Goal: Task Accomplishment & Management: Complete application form

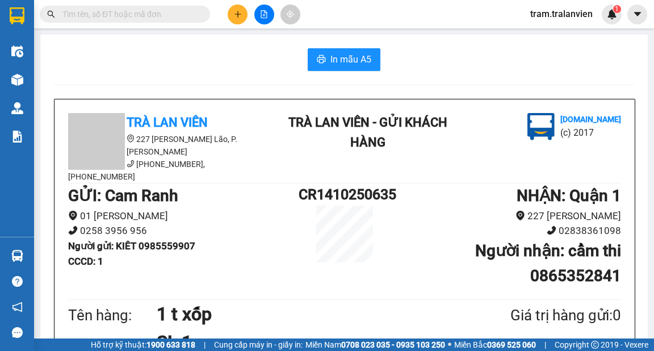
click at [235, 12] on icon "plus" at bounding box center [238, 14] width 8 height 8
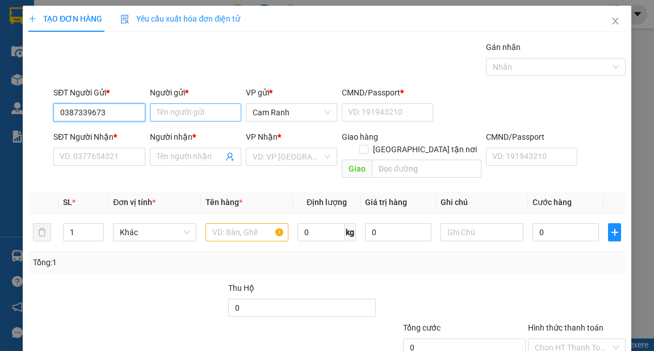
type input "0387339673"
click at [165, 114] on input "Người gửi *" at bounding box center [195, 112] width 91 height 18
type input "chú 10"
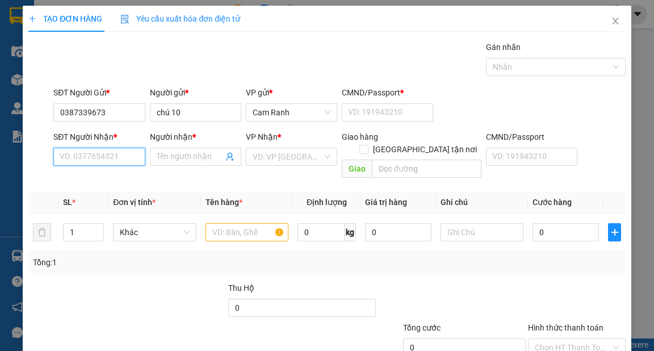
click at [108, 153] on input "SĐT Người Nhận *" at bounding box center [98, 157] width 91 height 18
type input "09"
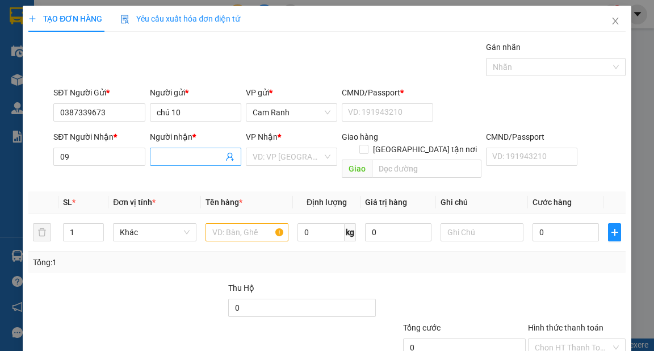
click at [168, 155] on input "Người nhận *" at bounding box center [190, 156] width 66 height 12
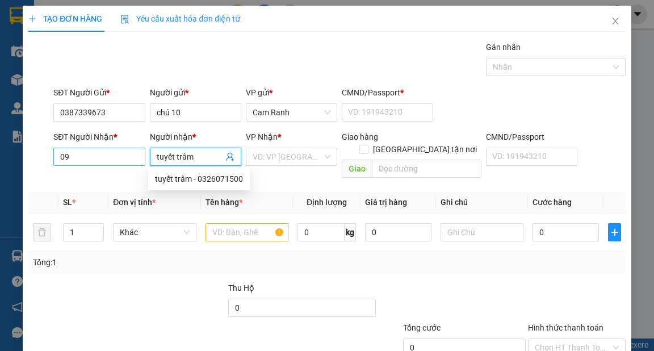
type input "tuyết trâm"
click at [73, 149] on input "09" at bounding box center [98, 157] width 91 height 18
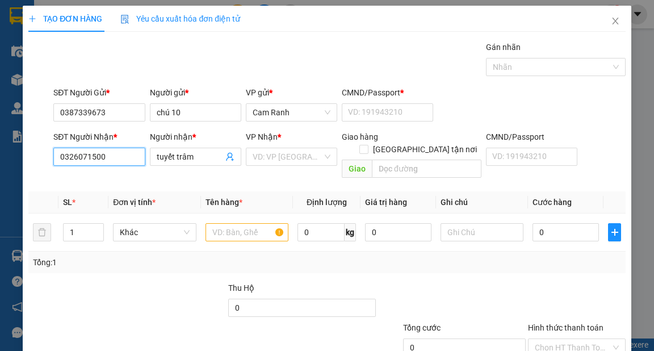
type input "0326071500"
click at [254, 146] on div "VP Nhận *" at bounding box center [291, 139] width 91 height 17
click at [260, 157] on input "search" at bounding box center [287, 156] width 70 height 17
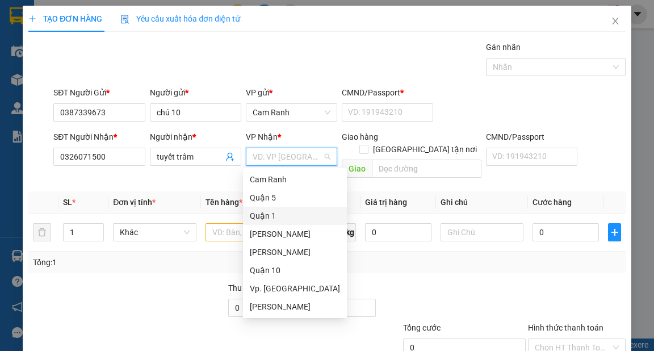
click at [275, 213] on div "Quận 1" at bounding box center [295, 215] width 90 height 12
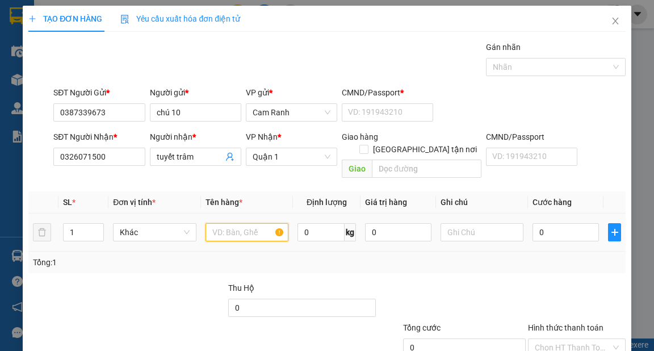
click at [237, 223] on input "text" at bounding box center [246, 232] width 83 height 18
type input "1 t xốp"
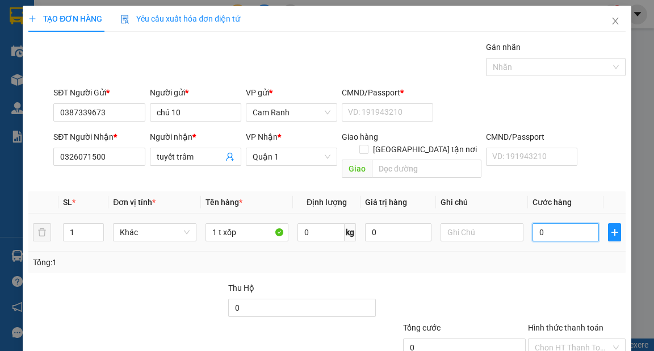
click at [552, 223] on input "0" at bounding box center [565, 232] width 66 height 18
type input "4"
type input "40"
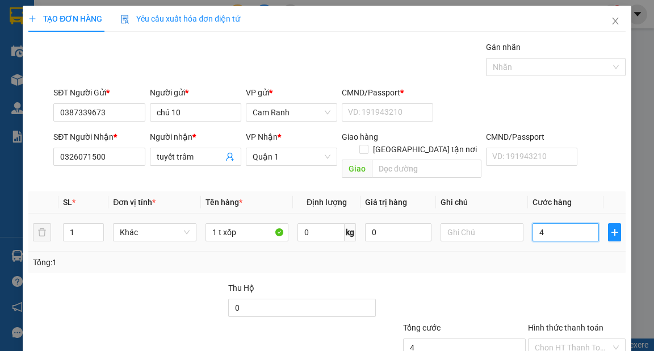
type input "40"
type input "40.000"
click at [567, 339] on input "Hình thức thanh toán" at bounding box center [572, 347] width 76 height 17
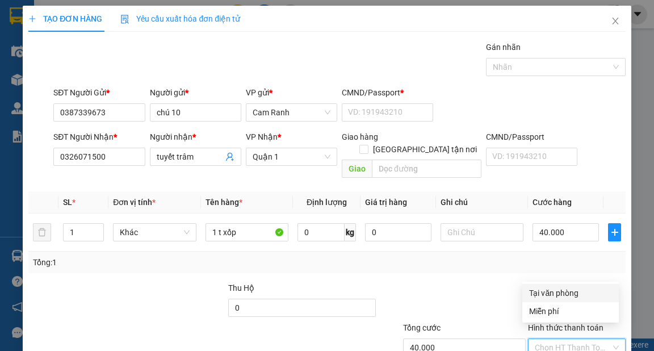
click at [546, 292] on div "Tại văn phòng" at bounding box center [570, 293] width 83 height 12
type input "0"
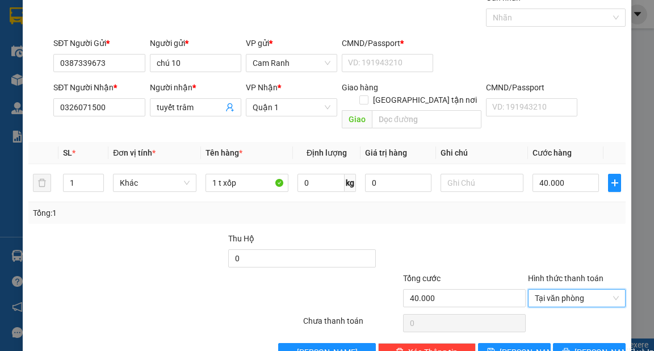
scroll to position [68, 0]
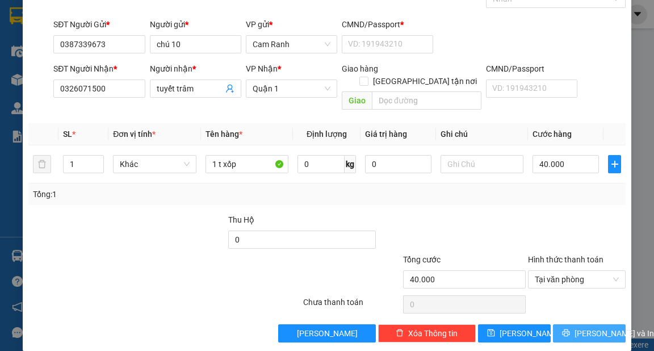
click at [588, 327] on span "[PERSON_NAME] và In" at bounding box center [613, 333] width 79 height 12
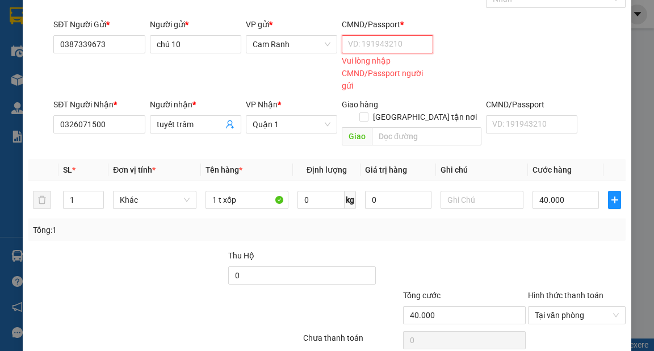
click at [386, 49] on input "CMND/Passport *" at bounding box center [387, 44] width 91 height 18
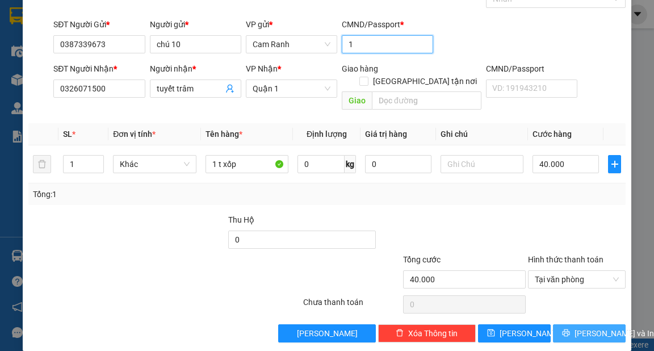
type input "1"
click at [570, 324] on button "[PERSON_NAME] và In" at bounding box center [589, 333] width 73 height 18
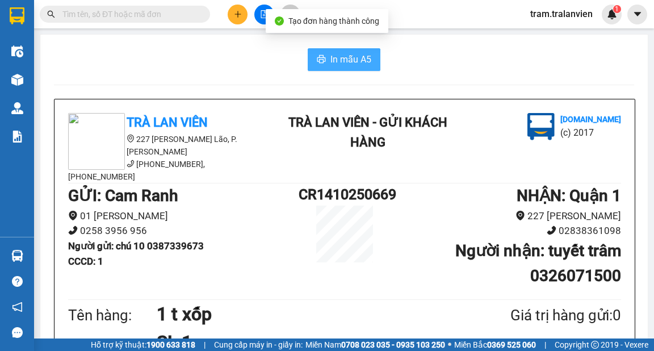
click at [350, 61] on span "In mẫu A5" at bounding box center [350, 59] width 41 height 14
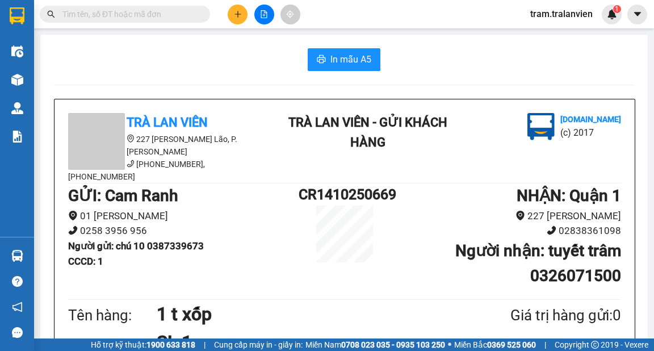
click at [237, 15] on icon "plus" at bounding box center [237, 14] width 1 height 6
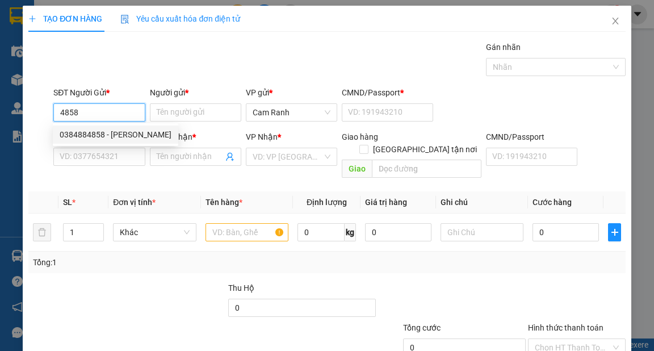
click at [111, 130] on div "0384884858 - [PERSON_NAME]" at bounding box center [116, 134] width 112 height 12
type input "0384884858"
type input "[PERSON_NAME]"
type input "051149000845"
type input "0946053873"
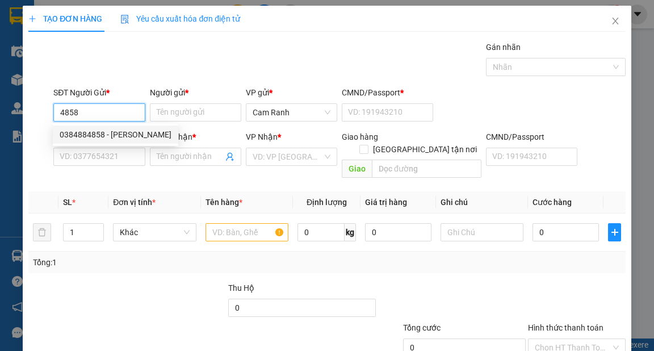
type input "LINH"
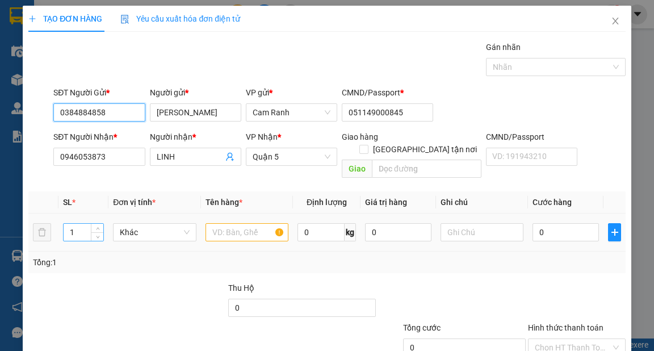
type input "0384884858"
drag, startPoint x: 73, startPoint y: 223, endPoint x: 64, endPoint y: 225, distance: 8.7
click at [64, 225] on input "1" at bounding box center [84, 232] width 40 height 17
type input "4"
click at [219, 223] on input "text" at bounding box center [246, 232] width 83 height 18
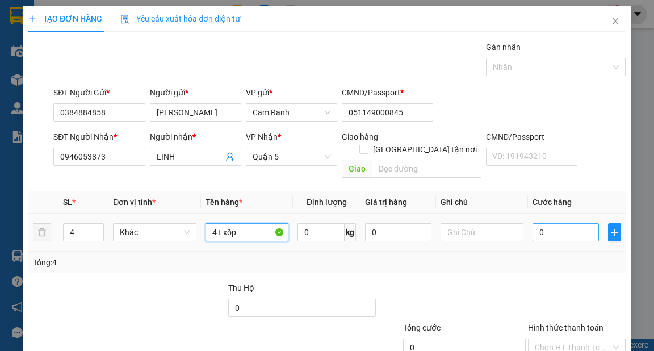
type input "4 t xốp"
click at [545, 223] on input "0" at bounding box center [565, 232] width 66 height 18
type input "2"
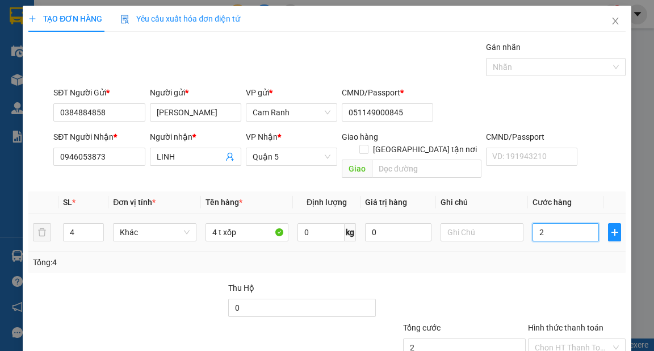
type input "20"
type input "200"
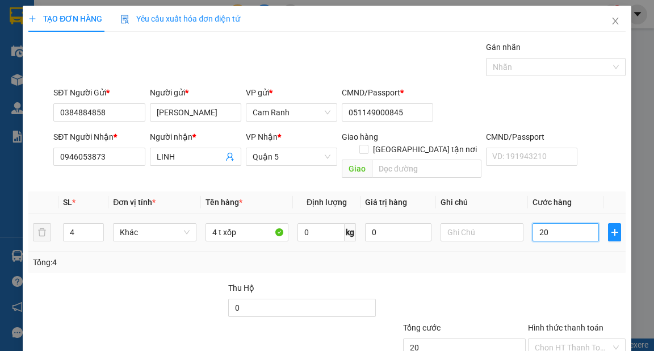
type input "200"
type input "200.000"
click at [571, 339] on input "Hình thức thanh toán" at bounding box center [572, 347] width 76 height 17
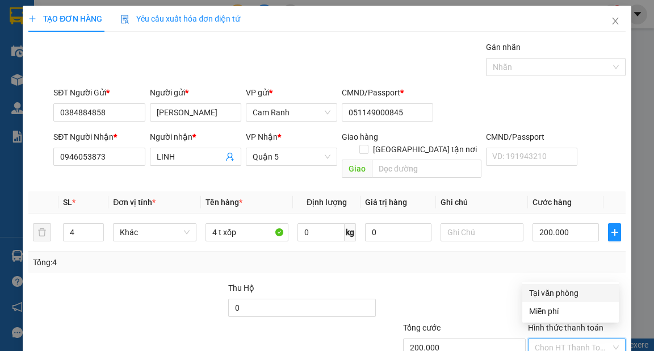
click at [558, 296] on div "Tại văn phòng" at bounding box center [570, 293] width 83 height 12
type input "0"
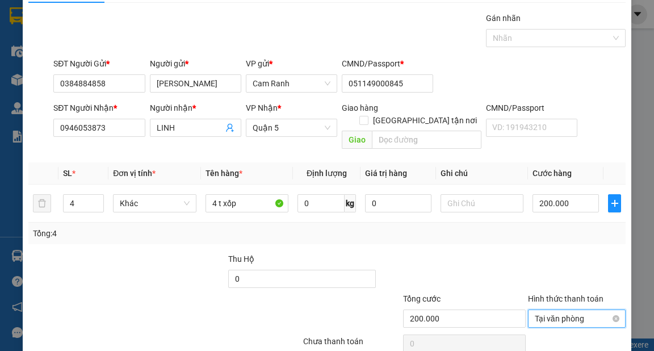
scroll to position [68, 0]
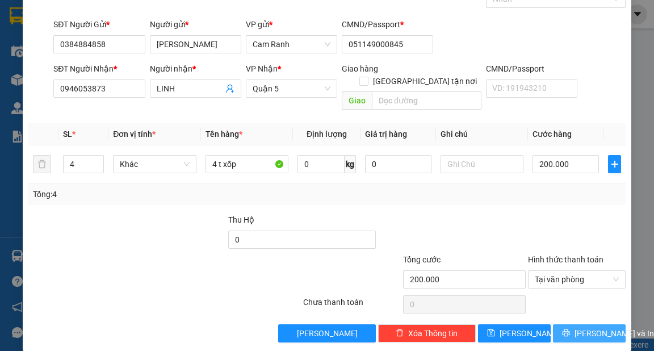
click at [597, 327] on span "[PERSON_NAME] và In" at bounding box center [613, 333] width 79 height 12
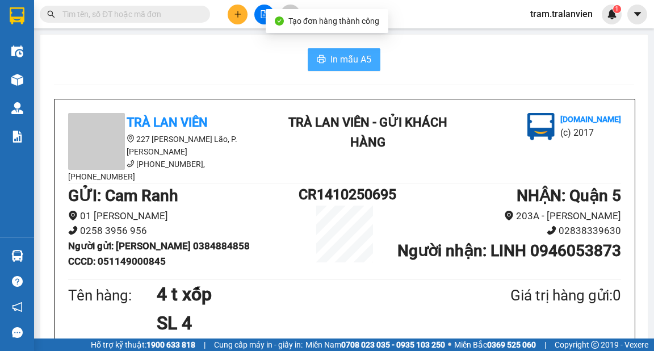
click at [365, 61] on span "In mẫu A5" at bounding box center [350, 59] width 41 height 14
